Goal: Download file/media

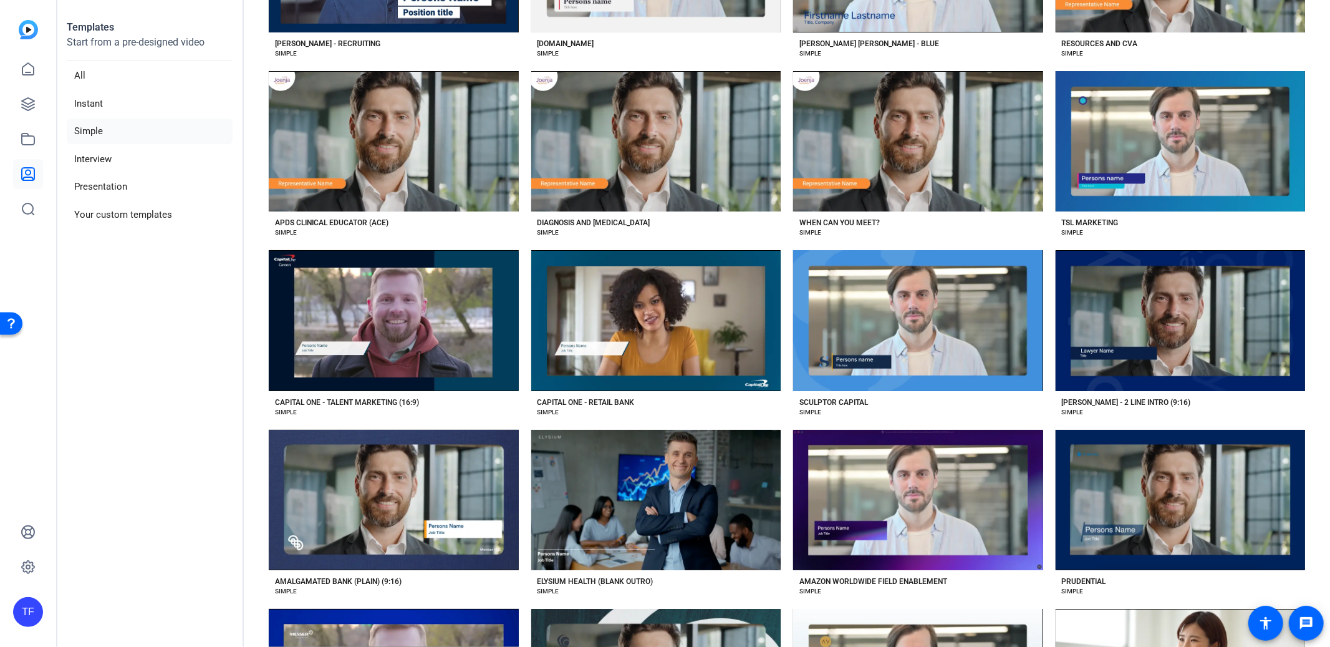
scroll to position [3659, 0]
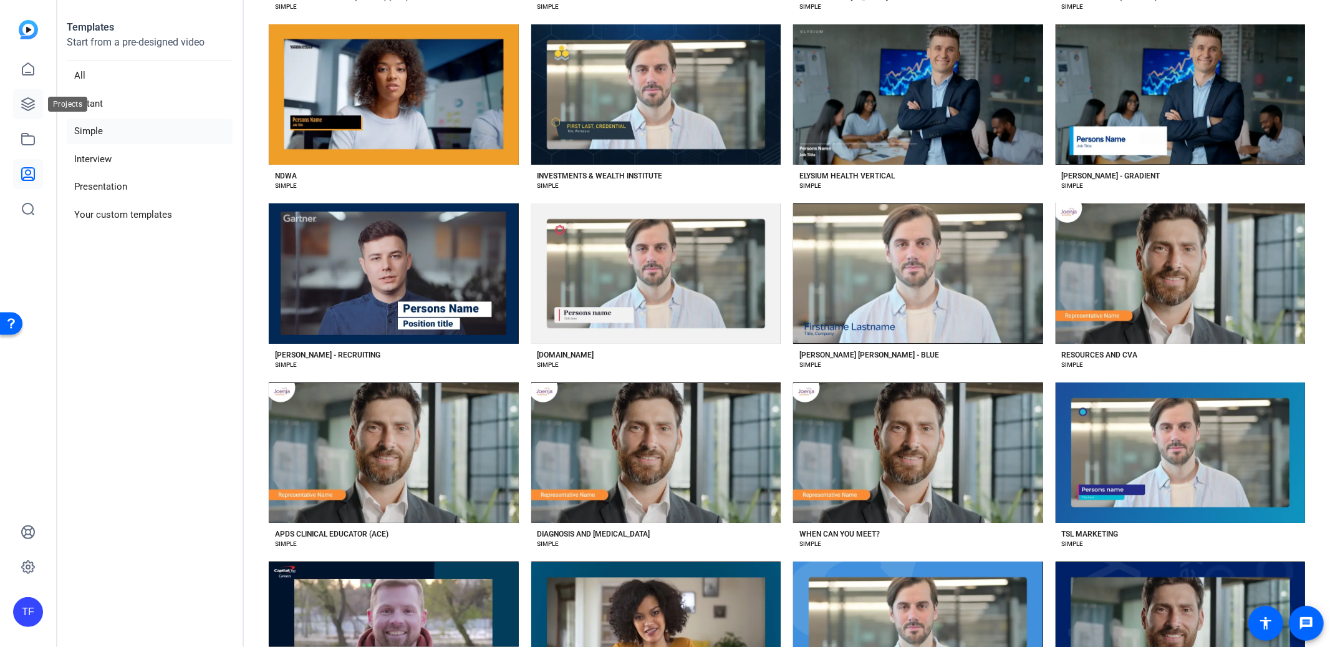
click at [31, 94] on link at bounding box center [28, 104] width 30 height 30
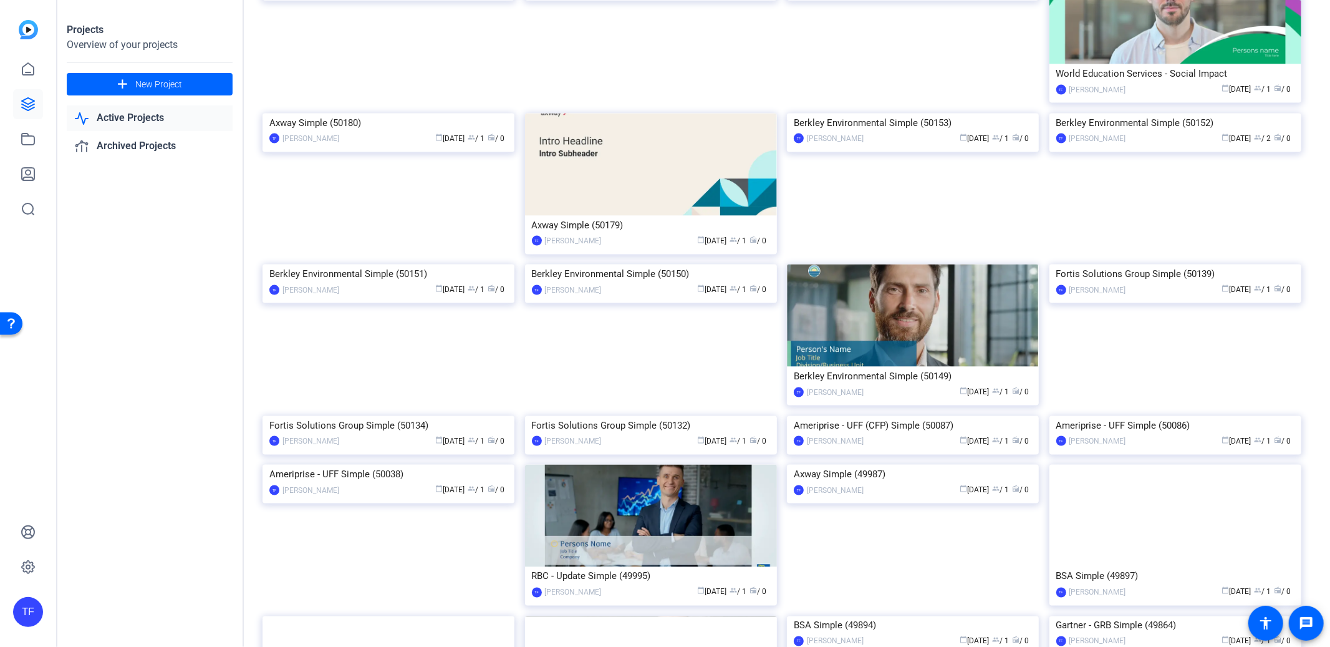
scroll to position [1426, 0]
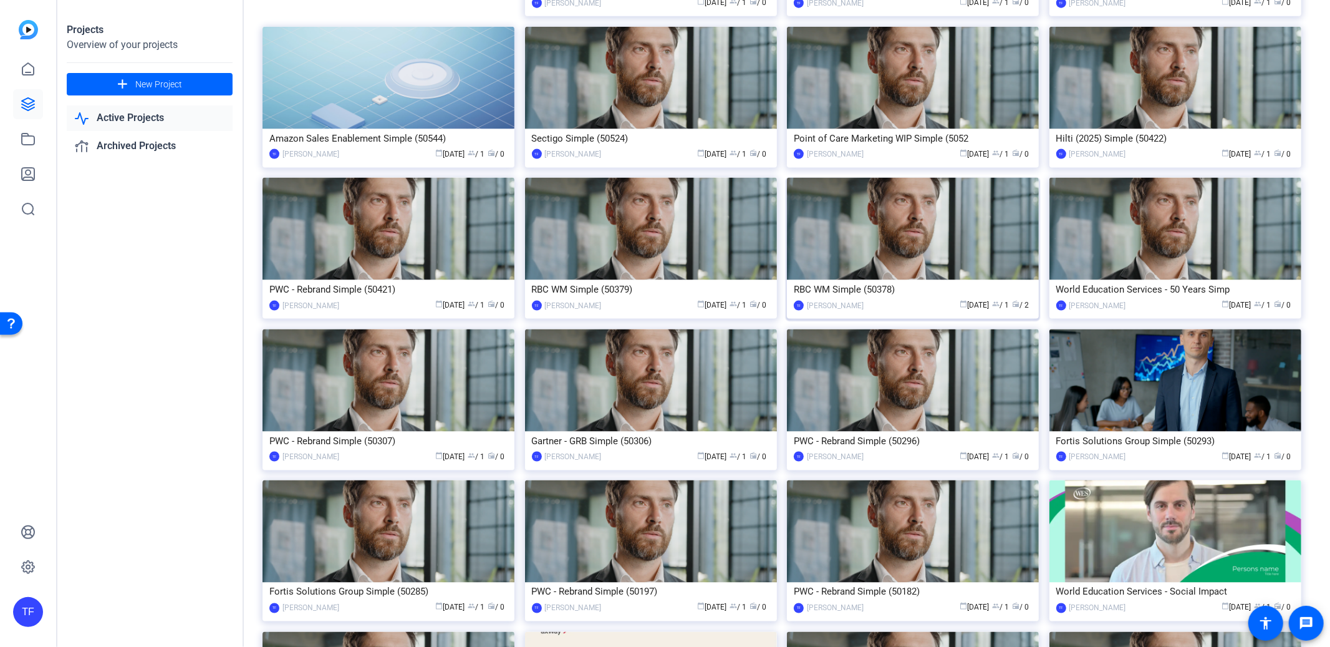
click at [963, 240] on img at bounding box center [913, 229] width 252 height 102
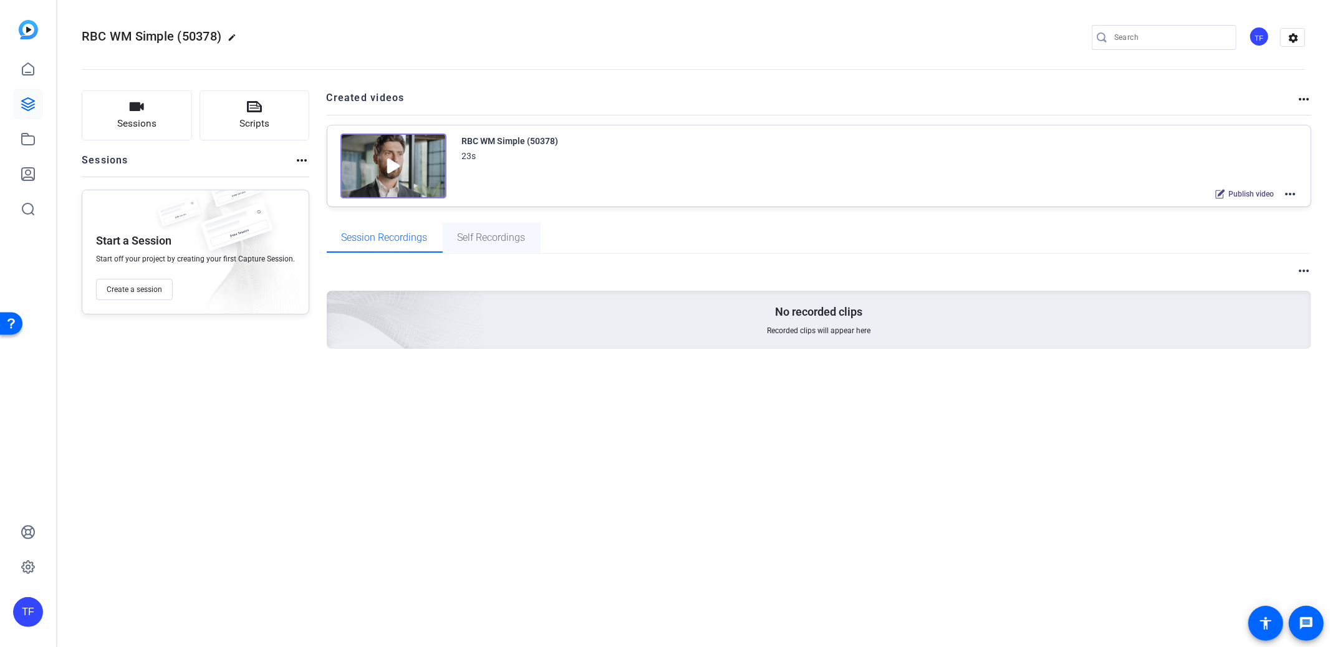
click at [503, 241] on span "Self Recordings" at bounding box center [492, 238] width 68 height 10
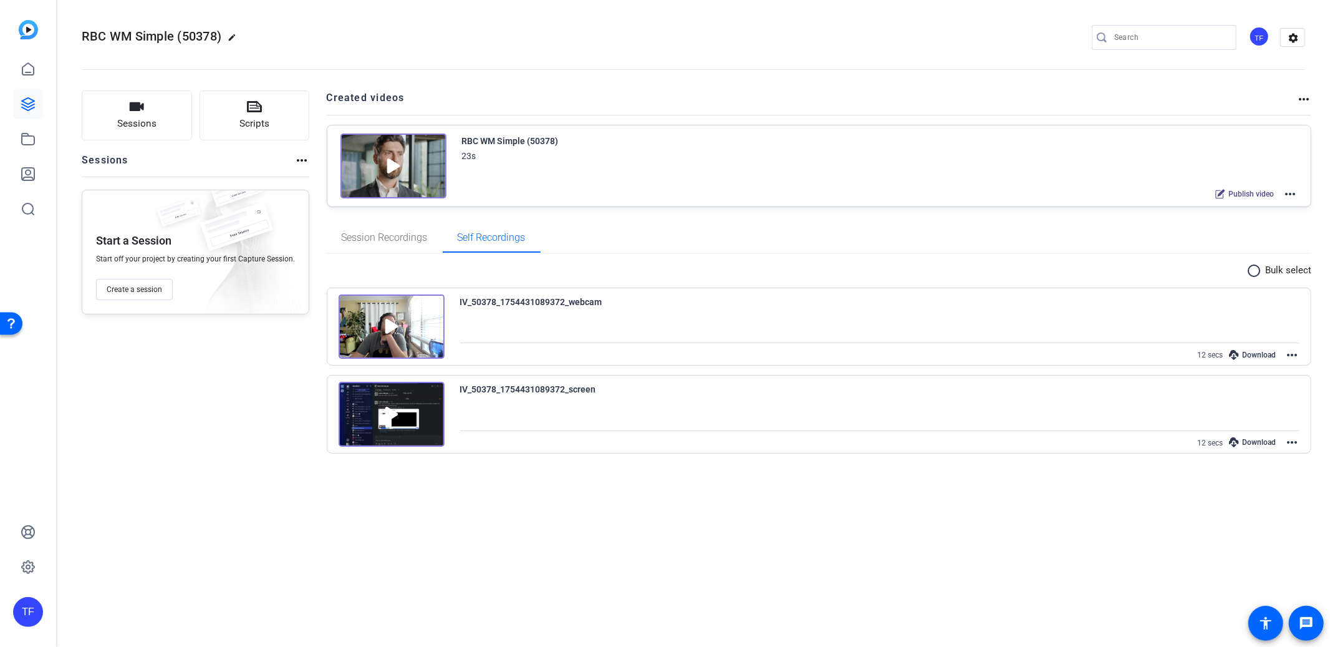
click at [1252, 266] on mat-icon "radio_button_unchecked" at bounding box center [1255, 270] width 19 height 15
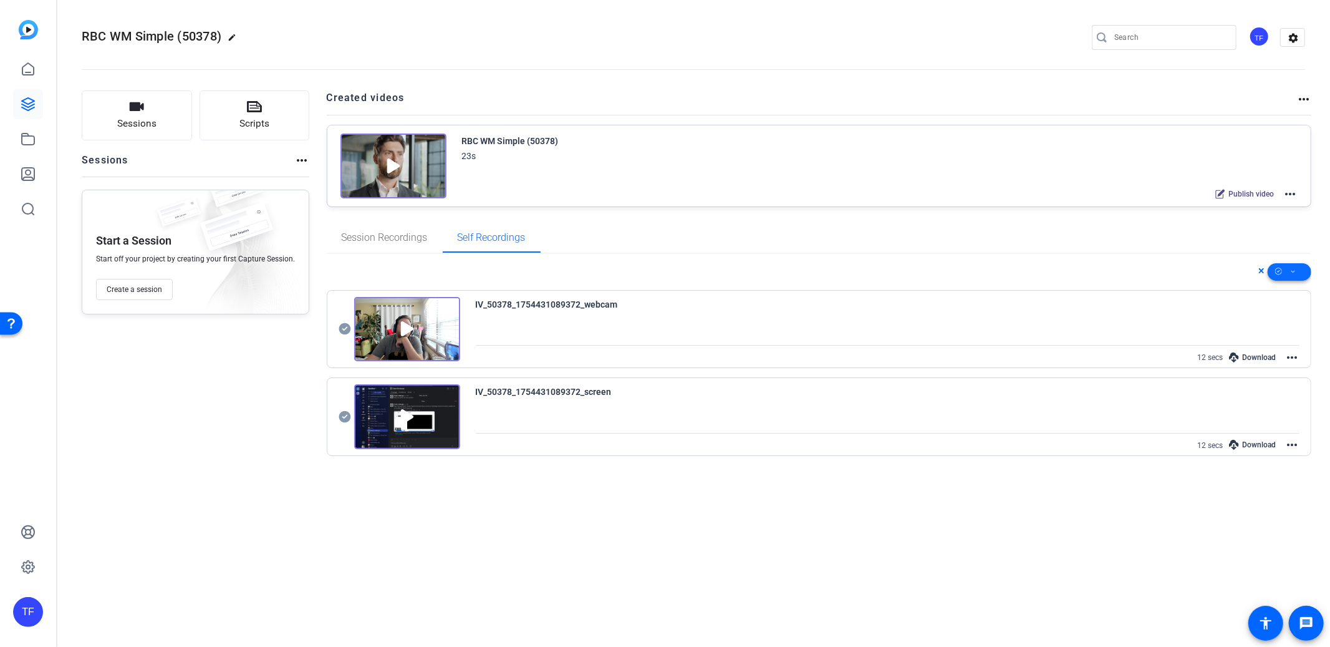
click at [1303, 271] on span at bounding box center [1290, 272] width 44 height 30
click at [1273, 367] on span "Download MP4" at bounding box center [1268, 367] width 66 height 15
click at [339, 330] on icon at bounding box center [345, 328] width 12 height 15
click at [340, 418] on icon at bounding box center [345, 417] width 12 height 12
click at [1292, 272] on icon at bounding box center [1293, 272] width 6 height 16
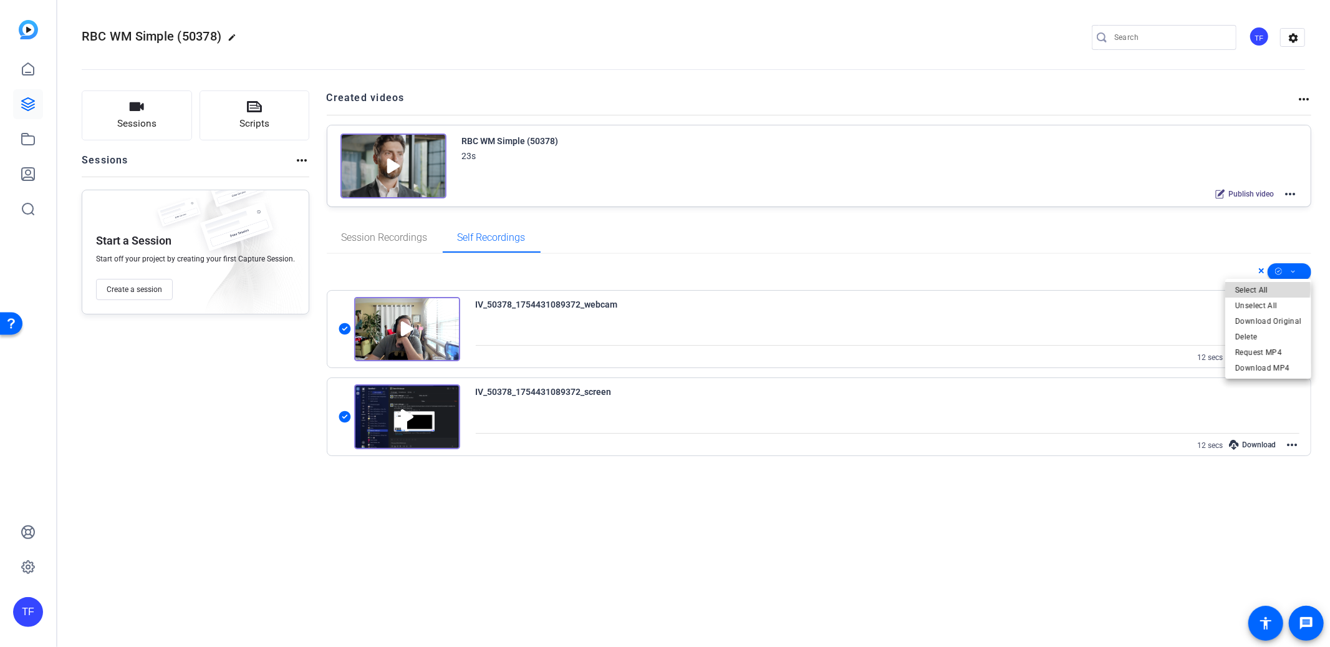
click at [1263, 289] on span "Select All" at bounding box center [1268, 289] width 66 height 15
click at [1258, 306] on span "Unselect All" at bounding box center [1268, 305] width 66 height 15
click at [1262, 287] on span "Select All" at bounding box center [1268, 289] width 66 height 15
click at [1269, 367] on span "Download MP4" at bounding box center [1268, 367] width 66 height 15
click at [32, 135] on icon at bounding box center [28, 138] width 12 height 11
